Goal: Task Accomplishment & Management: Manage account settings

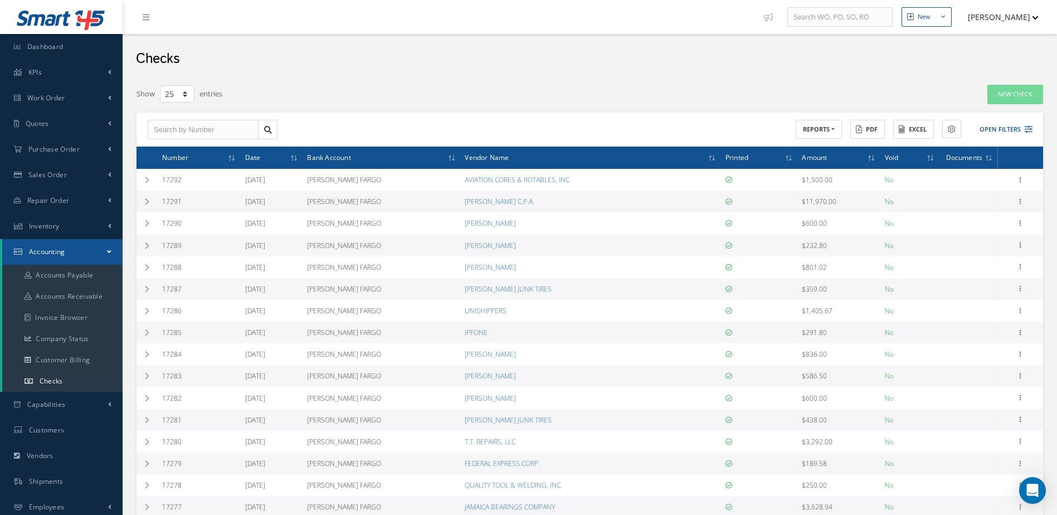
select select "25"
click at [70, 226] on link "Inventory" at bounding box center [61, 226] width 123 height 26
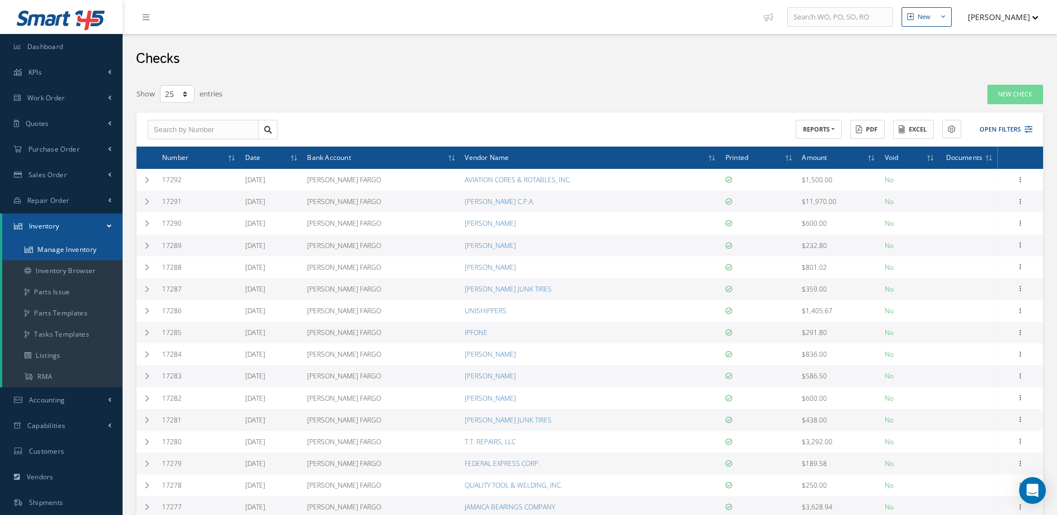
click at [69, 247] on link "Manage Inventory" at bounding box center [62, 249] width 120 height 21
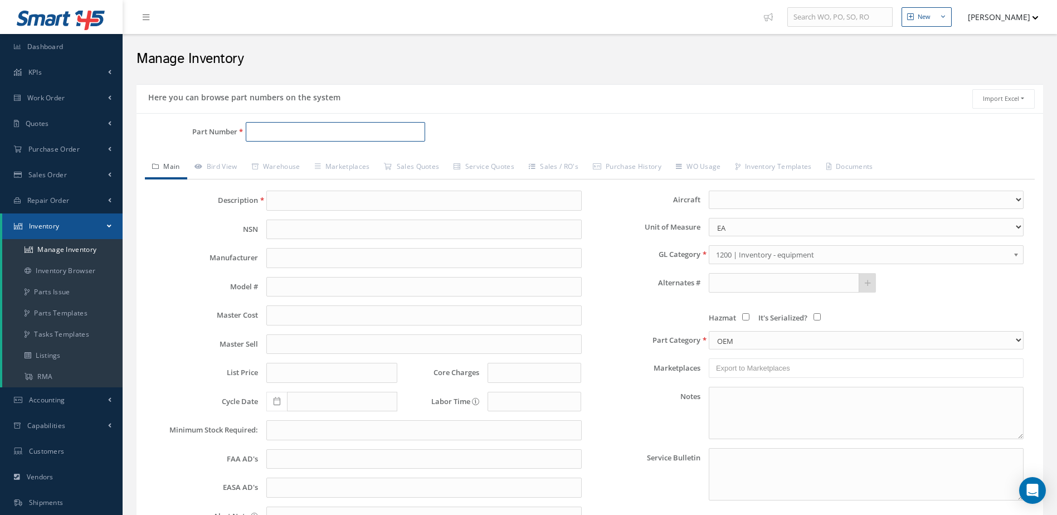
click at [293, 131] on input "Part Number" at bounding box center [336, 132] width 180 height 20
click at [345, 159] on span "RFS78-135" at bounding box center [299, 161] width 100 height 12
type input "RFS78-135"
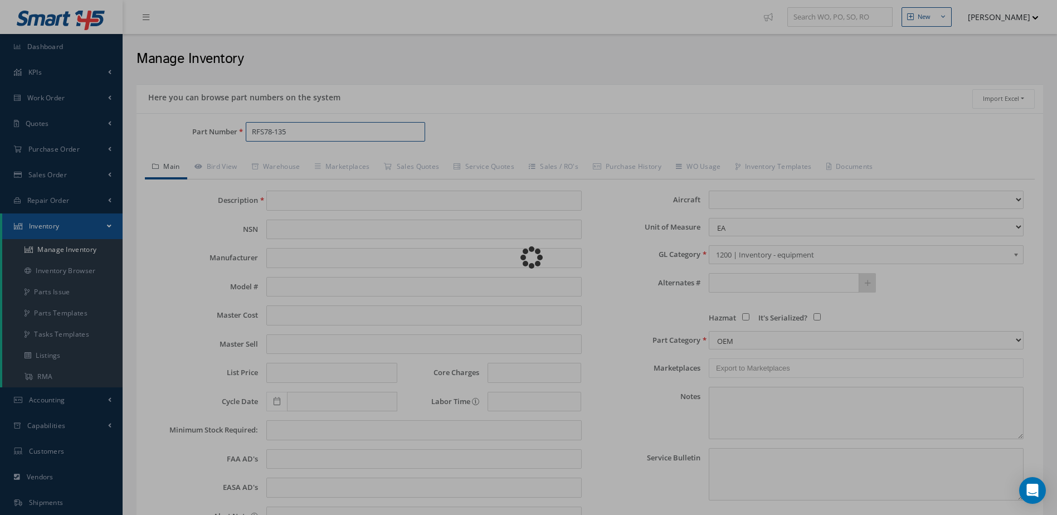
type input "RIVET"
type input "1.75"
type input "2.28"
type input "2.50"
type input "0.00"
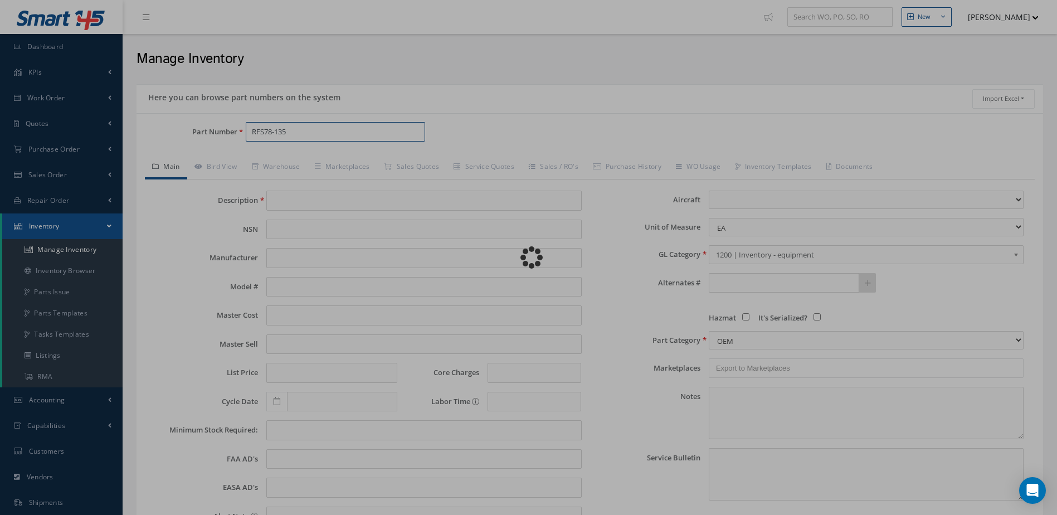
select select
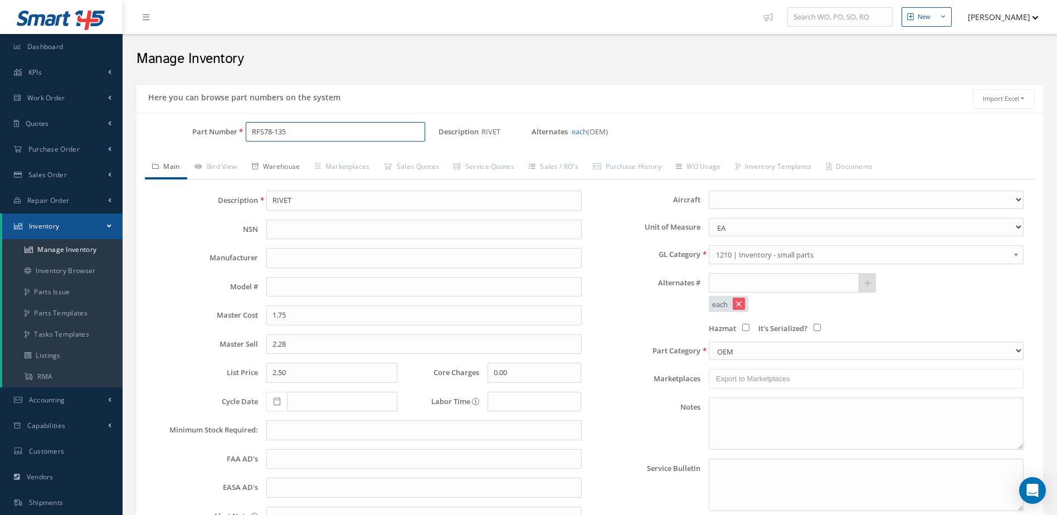
type input "RFS78-135"
click at [281, 162] on link "Warehouse" at bounding box center [276, 167] width 63 height 23
